Goal: Understand process/instructions: Learn how to perform a task or action

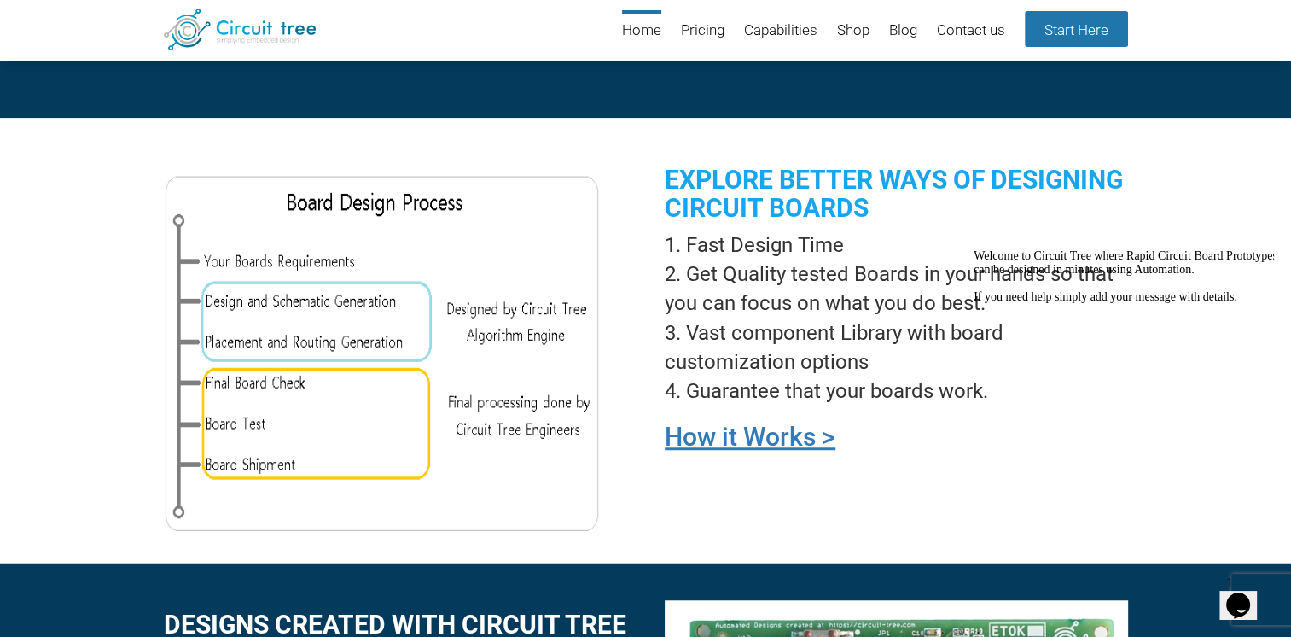
scroll to position [1257, 0]
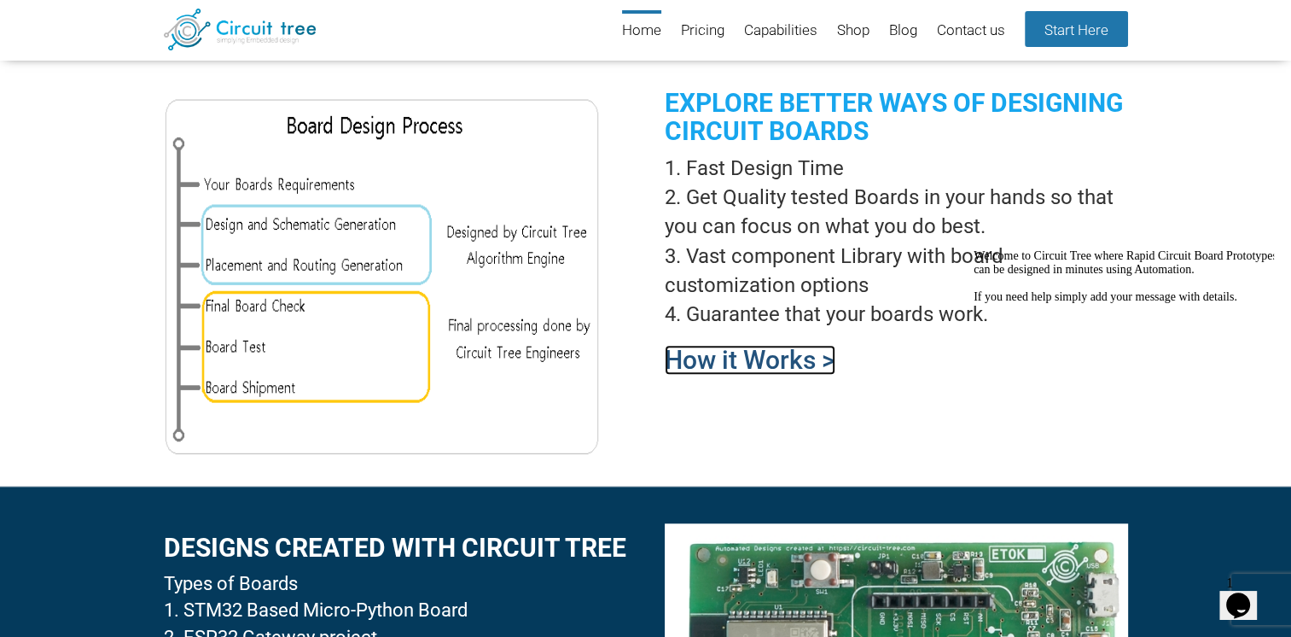
click at [745, 359] on link "How it Works >" at bounding box center [750, 360] width 171 height 30
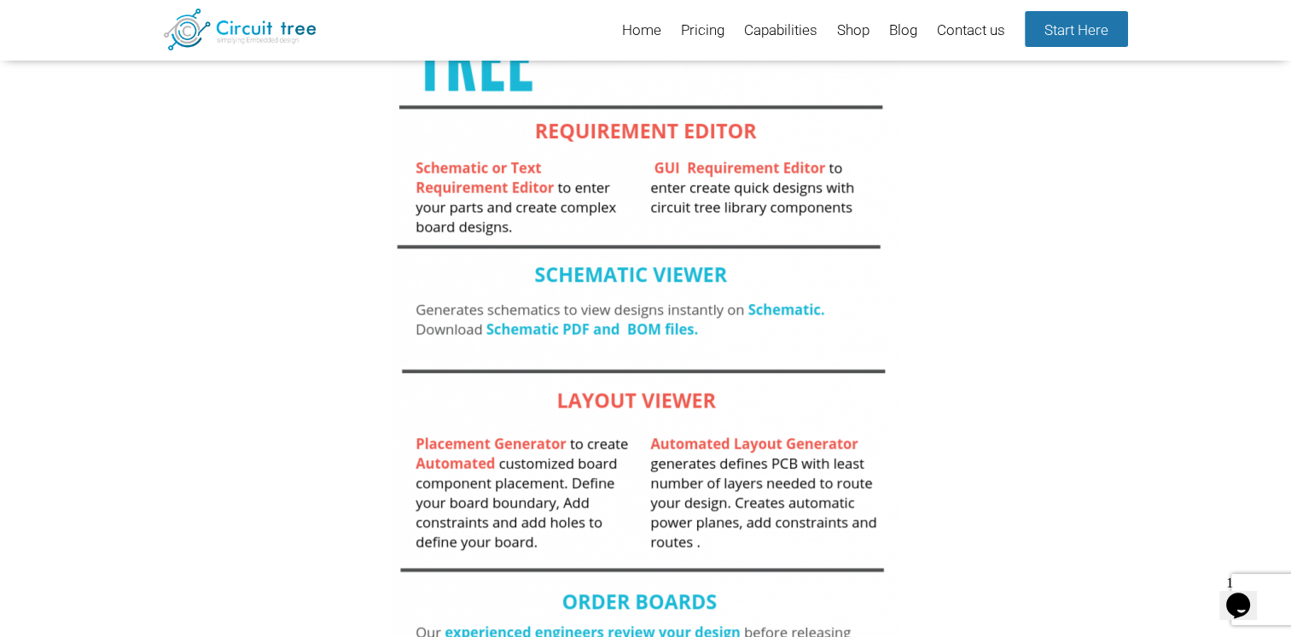
scroll to position [239, 0]
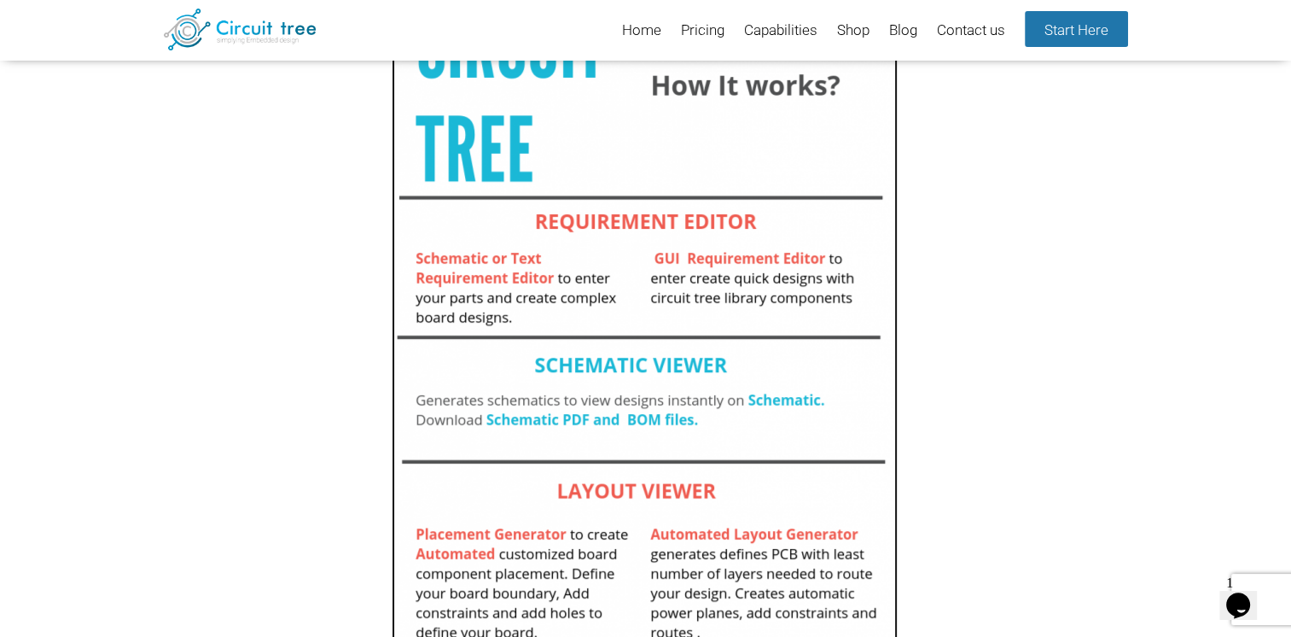
click at [791, 399] on img at bounding box center [645, 359] width 506 height 891
